Goal: Task Accomplishment & Management: Manage account settings

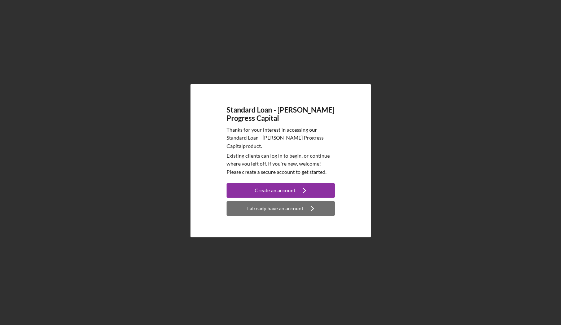
click at [273, 203] on div "I already have an account" at bounding box center [275, 208] width 56 height 14
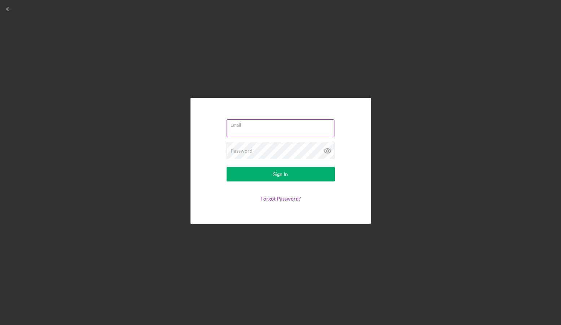
click at [244, 124] on div "Email" at bounding box center [280, 128] width 108 height 18
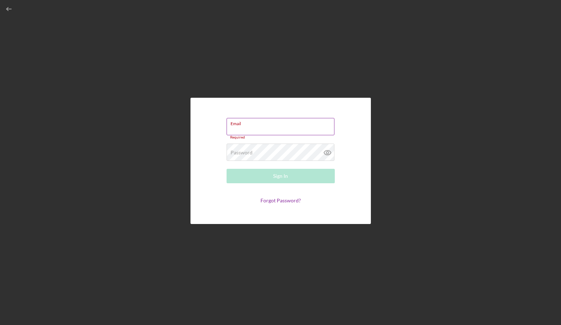
click at [248, 129] on input "Email" at bounding box center [280, 126] width 108 height 17
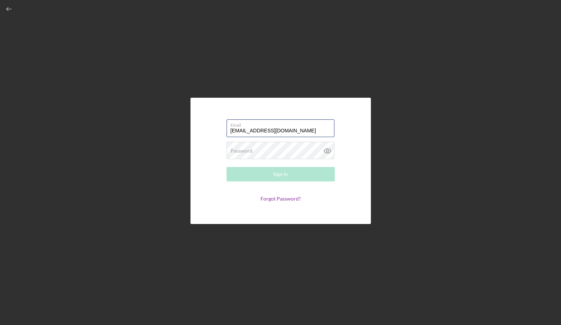
type input "[EMAIL_ADDRESS][DOMAIN_NAME]"
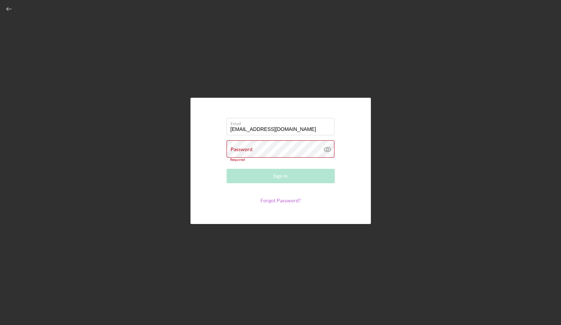
click at [281, 202] on form "Email United.freedompainting@gmail.com Password Required Sign In Forgot Passwor…" at bounding box center [280, 161] width 144 height 90
click at [281, 201] on link "Forgot Password?" at bounding box center [280, 200] width 40 height 6
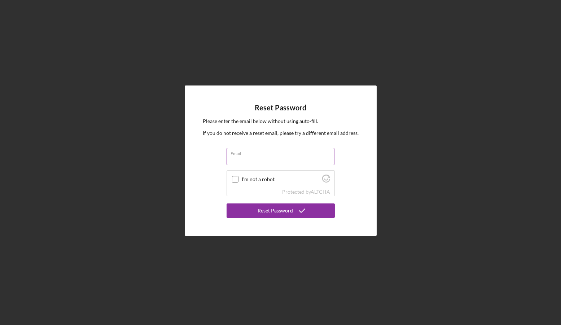
click at [254, 155] on label "Email" at bounding box center [282, 152] width 104 height 8
click at [254, 155] on input "Email" at bounding box center [280, 156] width 108 height 17
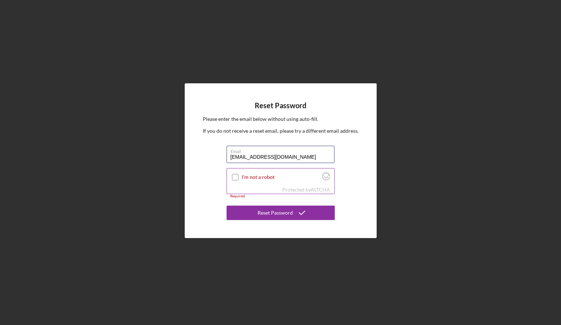
type input "[EMAIL_ADDRESS][DOMAIN_NAME]"
click at [234, 175] on input "I'm not a robot" at bounding box center [235, 177] width 6 height 6
checkbox input "true"
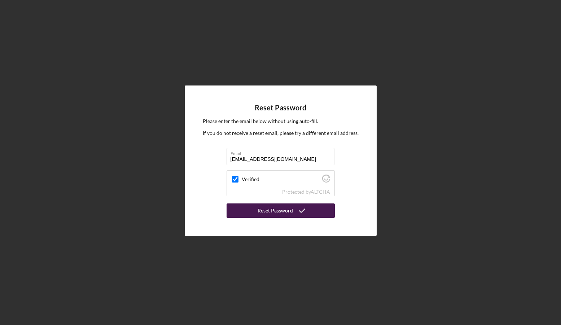
click at [267, 211] on div "Reset Password" at bounding box center [274, 210] width 35 height 14
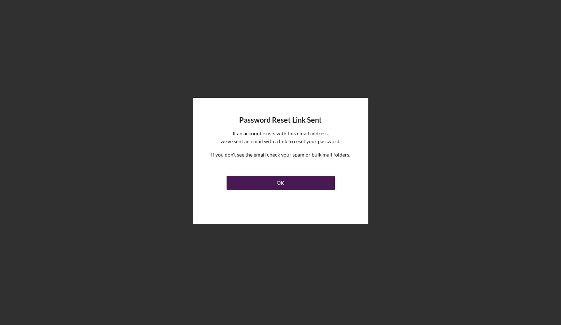
click at [255, 181] on button "OK" at bounding box center [280, 183] width 108 height 14
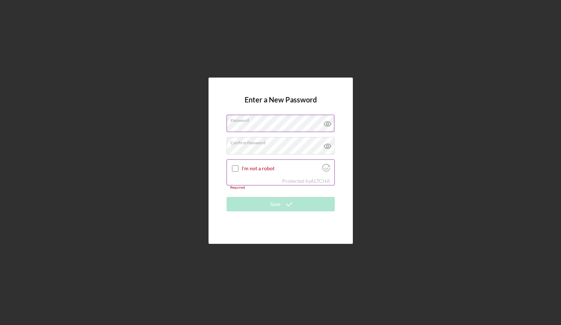
click at [233, 167] on input "I'm not a robot" at bounding box center [235, 168] width 6 height 6
checkbox input "true"
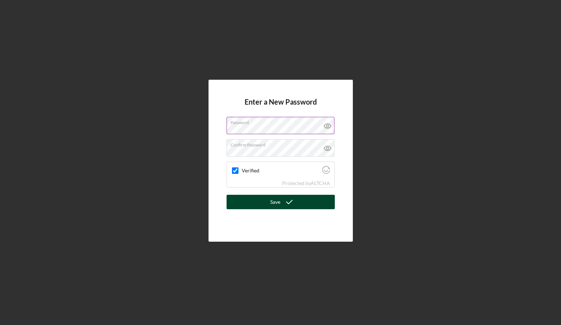
click at [265, 203] on button "Save" at bounding box center [280, 202] width 108 height 14
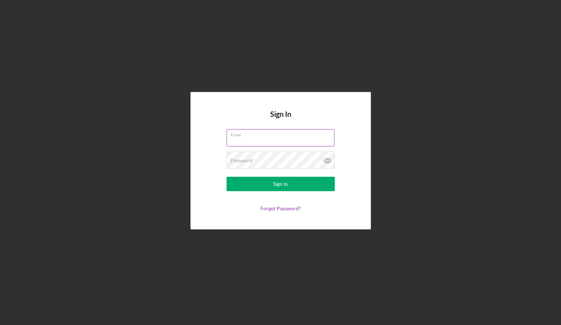
click at [276, 136] on div "Email" at bounding box center [280, 138] width 108 height 18
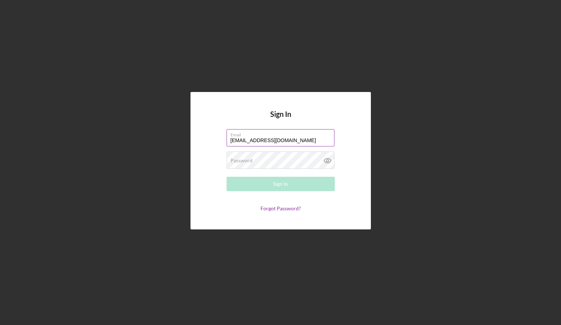
type input "[EMAIL_ADDRESS][DOMAIN_NAME]"
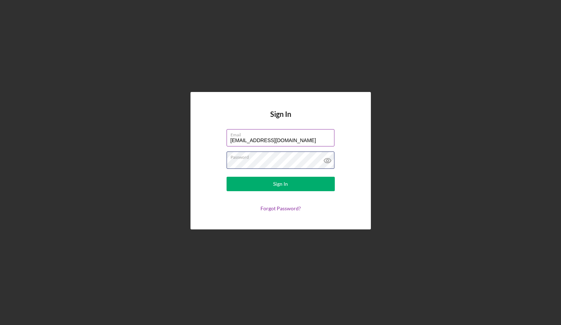
click at [280, 184] on button "Sign In" at bounding box center [280, 184] width 108 height 14
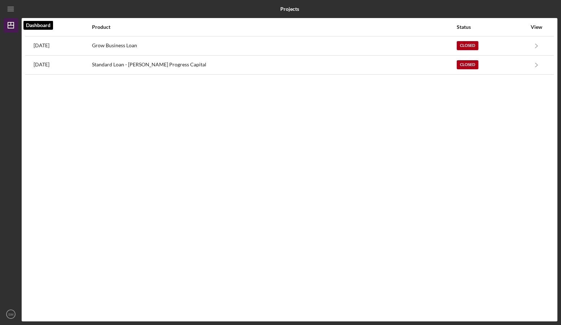
click at [9, 29] on icon "Icon/Dashboard" at bounding box center [11, 25] width 18 height 18
click at [12, 26] on icon "Icon/Dashboard" at bounding box center [11, 25] width 18 height 18
click at [11, 8] on icon "Icon/Menu" at bounding box center [11, 9] width 16 height 16
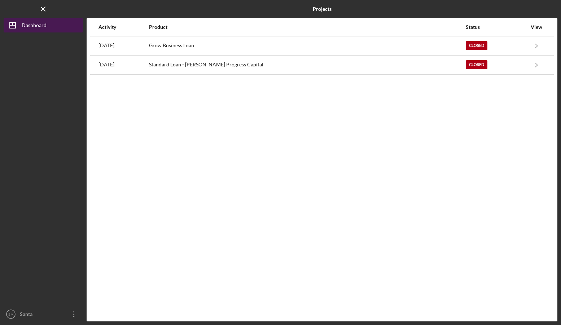
click at [25, 24] on div "Dashboard" at bounding box center [34, 26] width 25 height 16
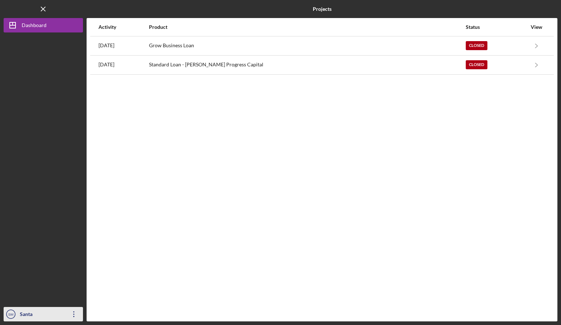
click at [49, 316] on div "Santa [PERSON_NAME]" at bounding box center [41, 321] width 47 height 29
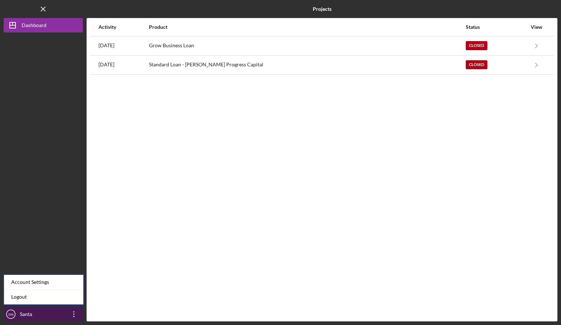
click at [70, 316] on icon "Icon/Overflow" at bounding box center [74, 314] width 18 height 18
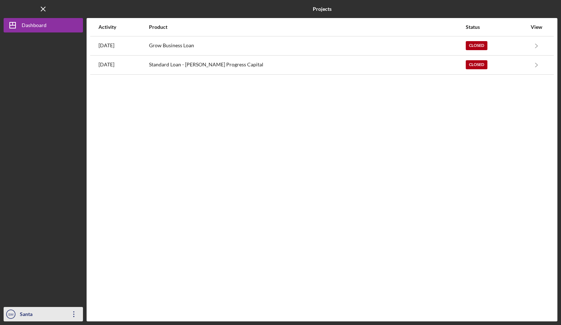
click at [70, 315] on icon "Icon/Overflow" at bounding box center [74, 314] width 18 height 18
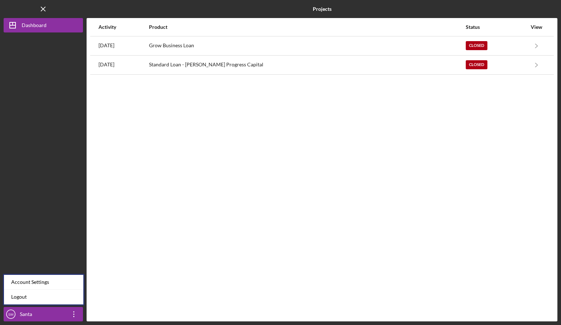
click at [525, 98] on div "Activity Product Status View [DATE] Grow Business Loan Closed Icon/Navigate Gro…" at bounding box center [322, 169] width 471 height 303
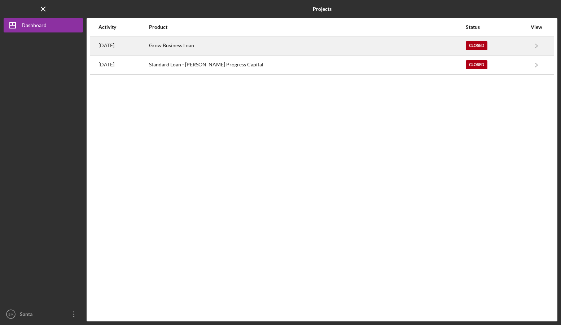
click at [473, 44] on div "Closed" at bounding box center [477, 45] width 22 height 9
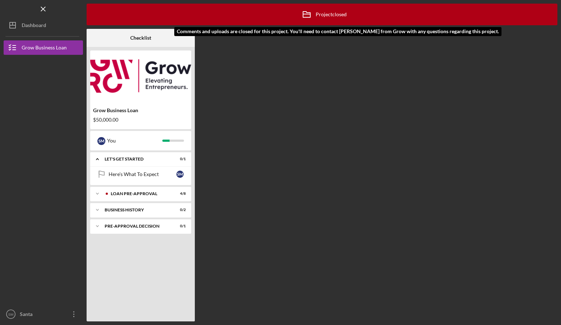
click at [342, 17] on div "Icon/Archived Project closed Icon/Info" at bounding box center [321, 14] width 49 height 18
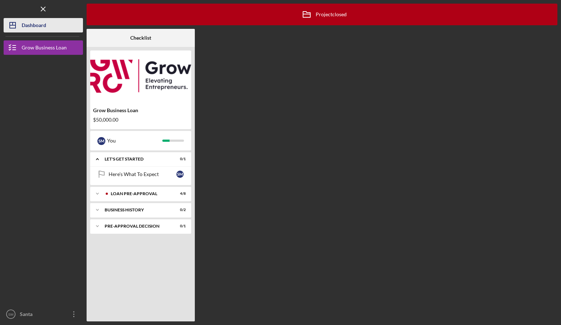
click at [23, 27] on div "Dashboard" at bounding box center [34, 26] width 25 height 16
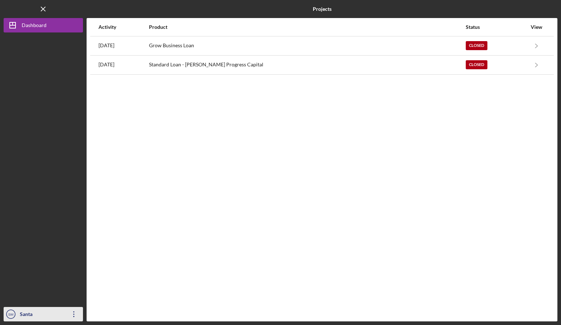
click at [69, 316] on icon "Icon/Overflow" at bounding box center [74, 314] width 18 height 18
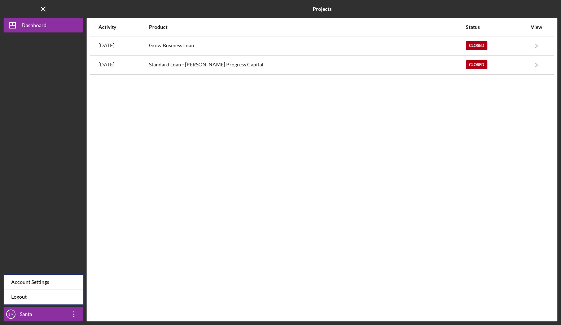
click at [34, 287] on div "Account Settings" at bounding box center [43, 282] width 79 height 15
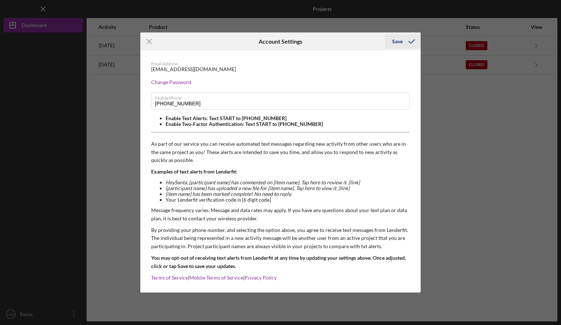
click at [396, 44] on div "Save" at bounding box center [397, 41] width 10 height 14
